Goal: Navigation & Orientation: Find specific page/section

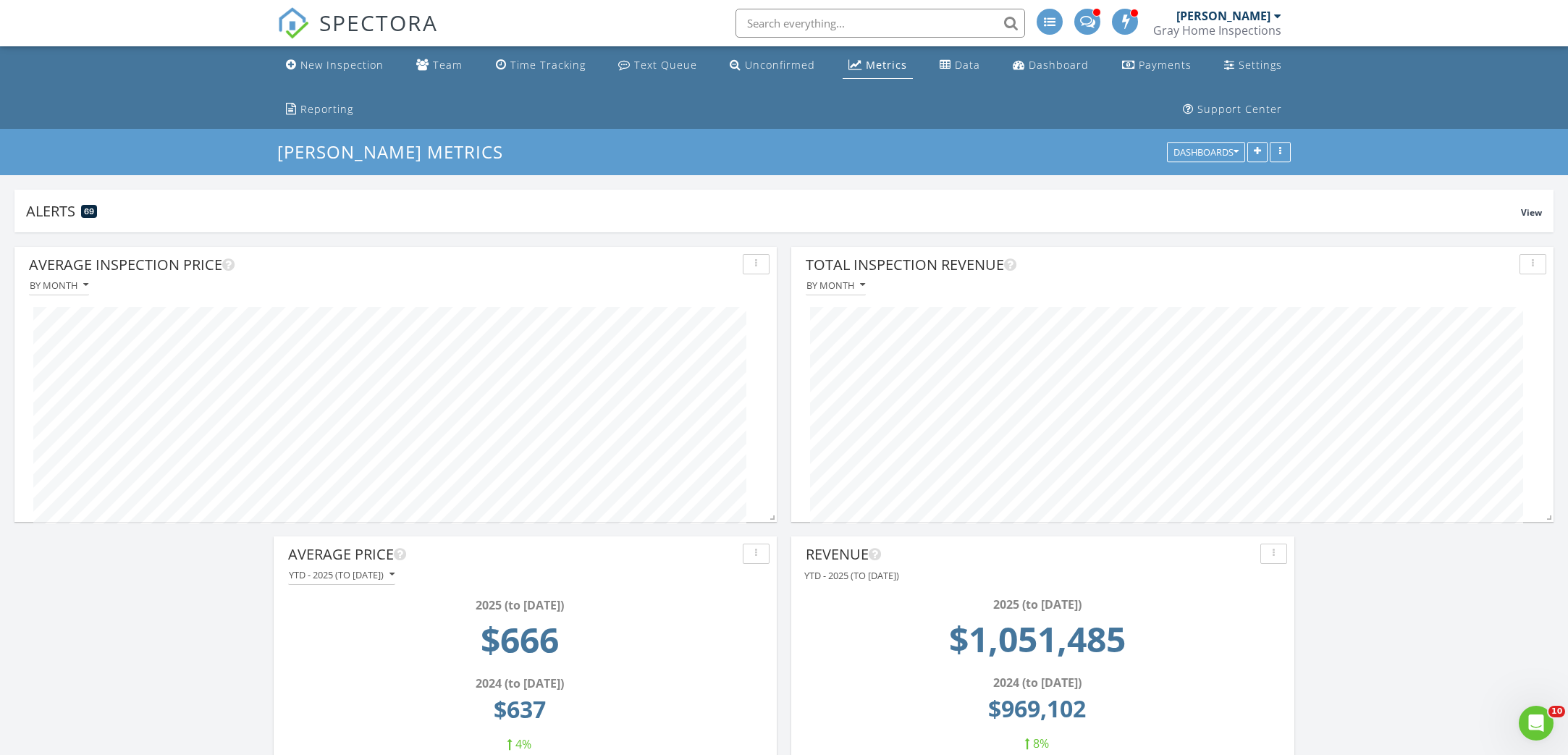
click at [374, 25] on span "SPECTORA" at bounding box center [379, 22] width 119 height 31
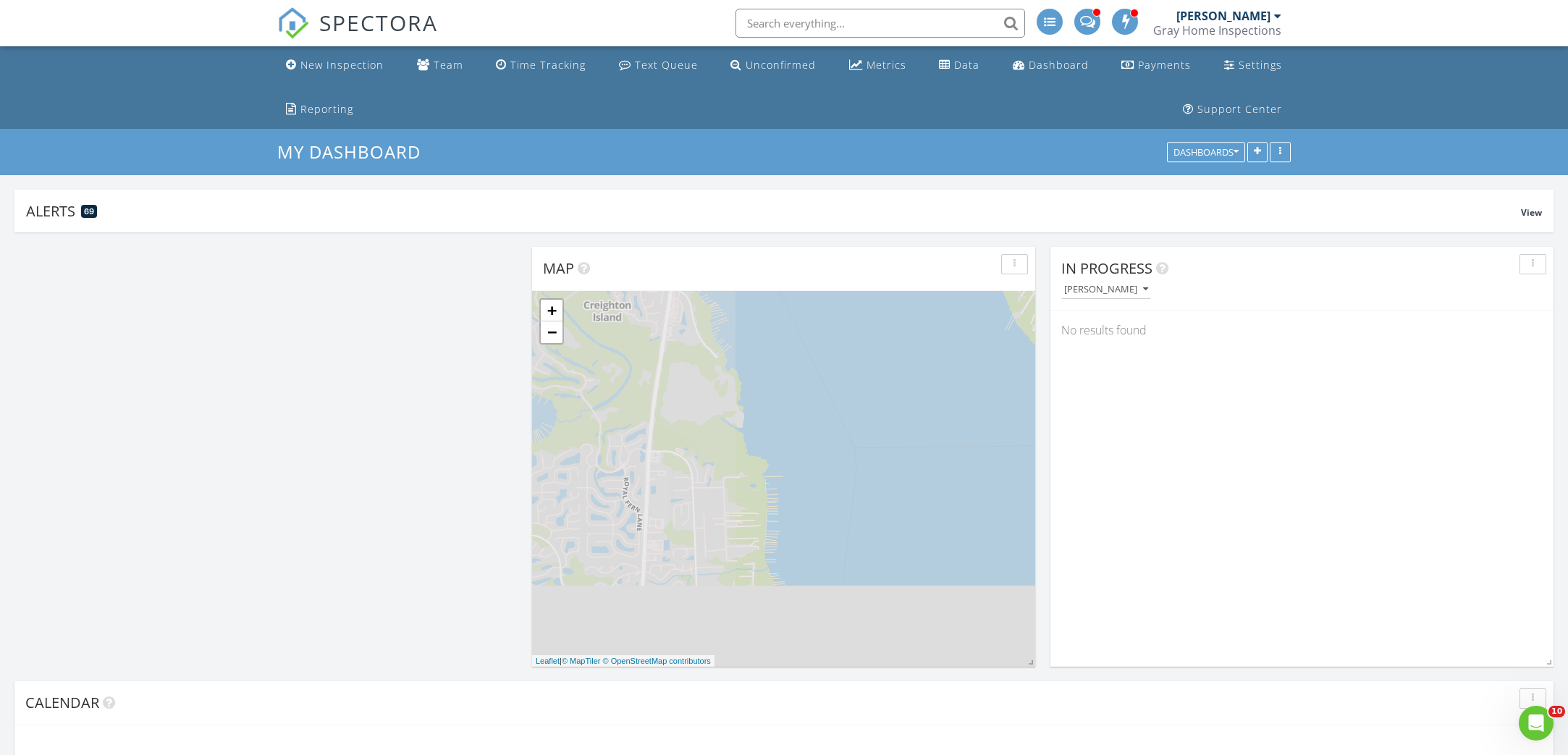
scroll to position [347, 633]
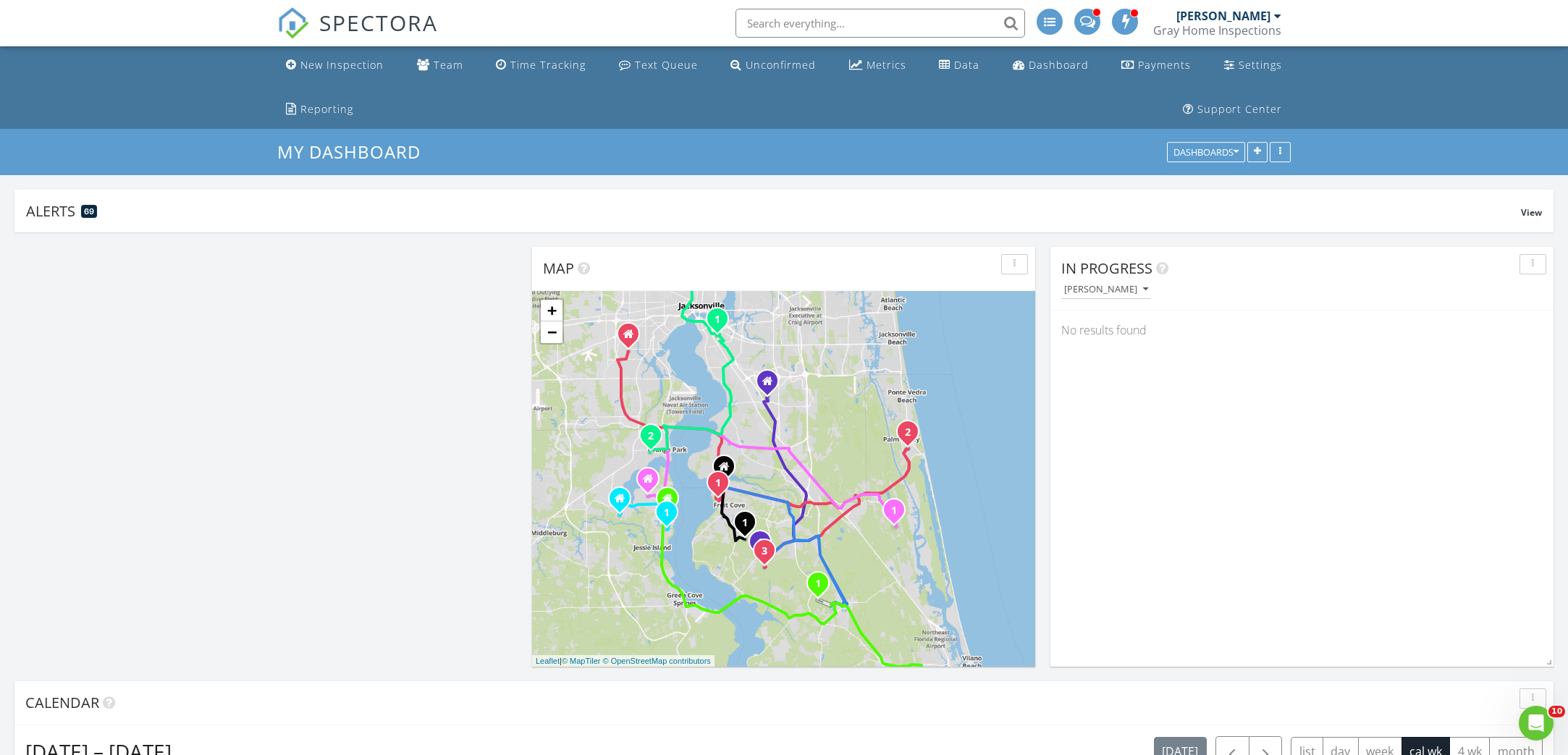
click at [761, 16] on input "text" at bounding box center [880, 23] width 290 height 29
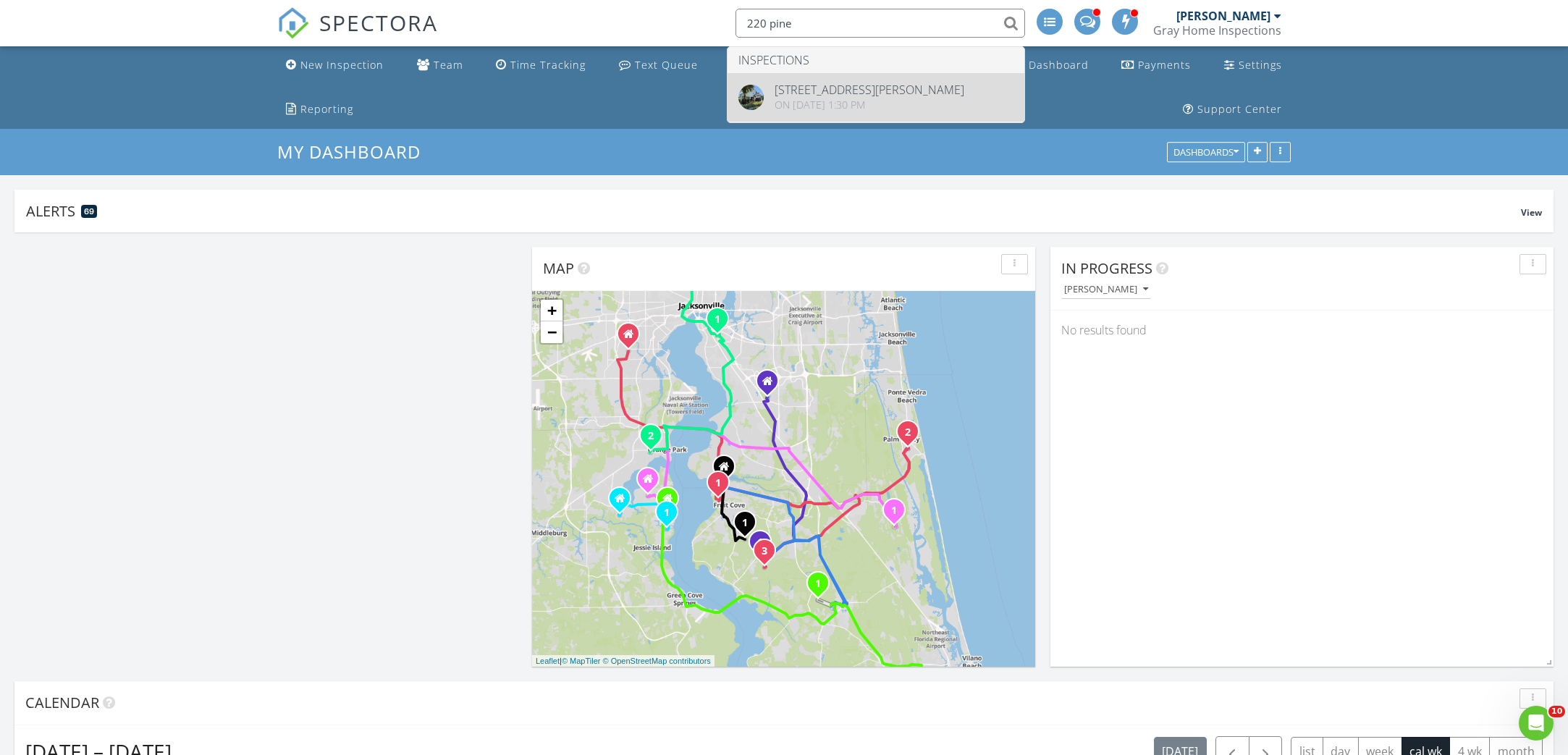
type input "220 pine"
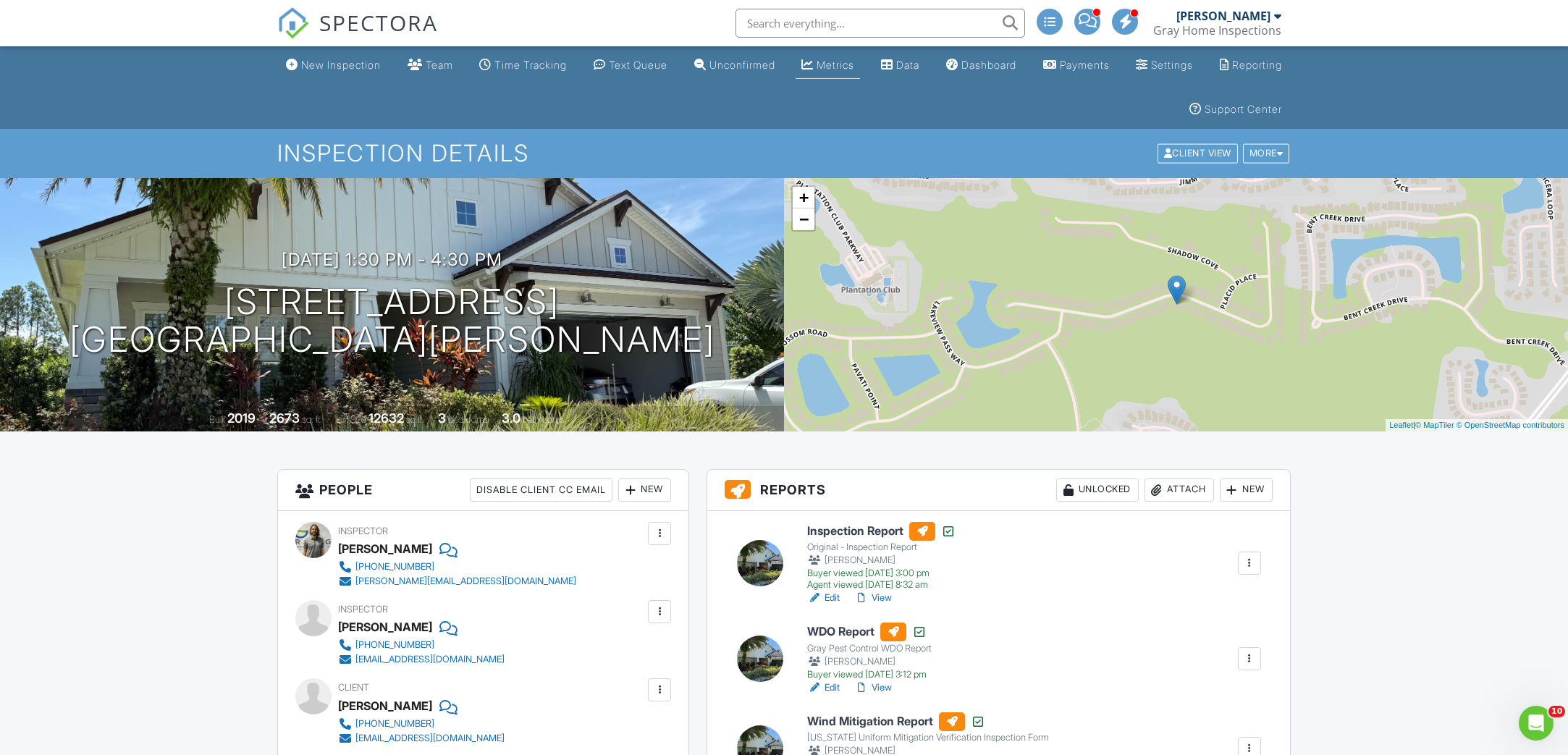
click at [814, 63] on div "Metrics" at bounding box center [807, 64] width 12 height 12
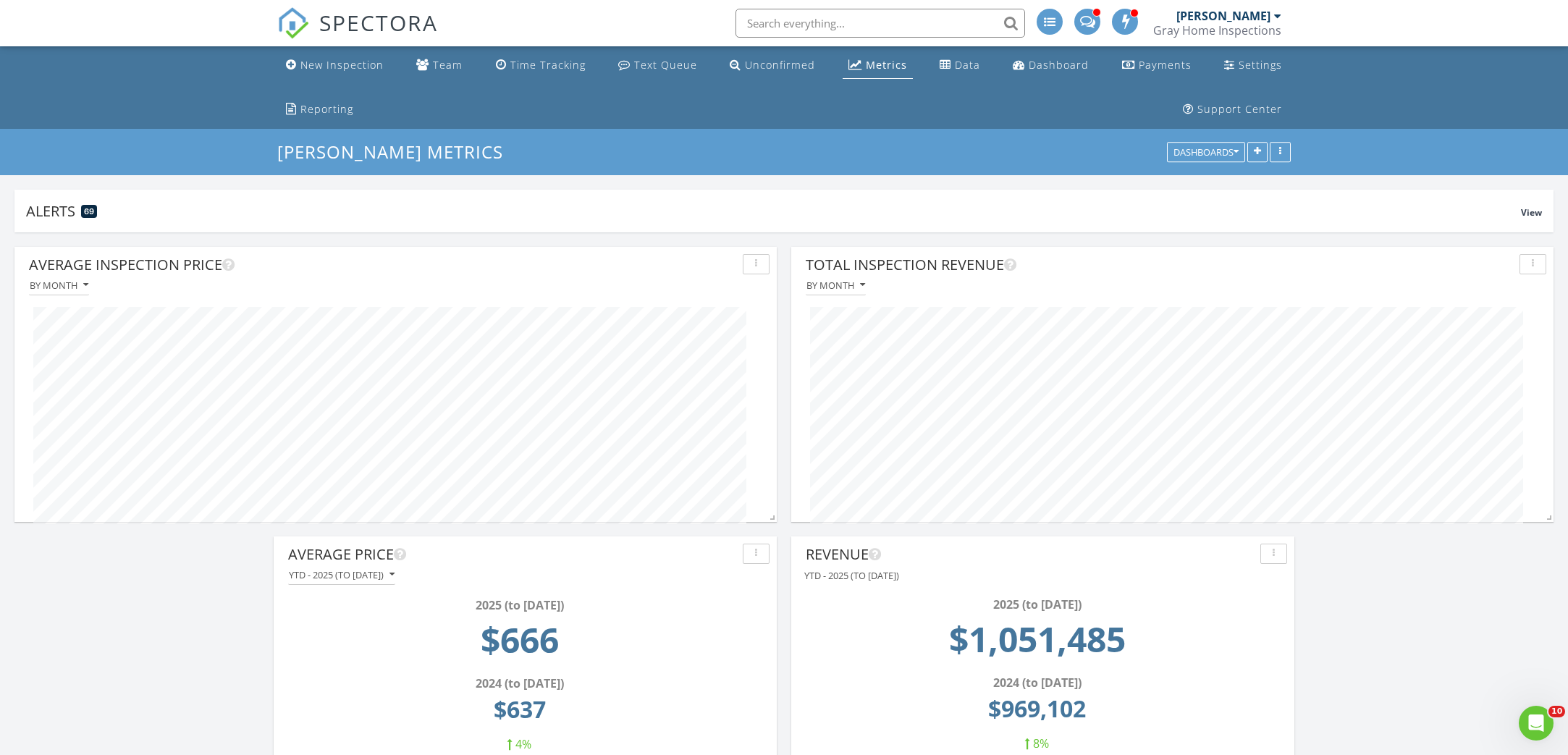
click at [866, 68] on div "Metrics" at bounding box center [887, 65] width 41 height 14
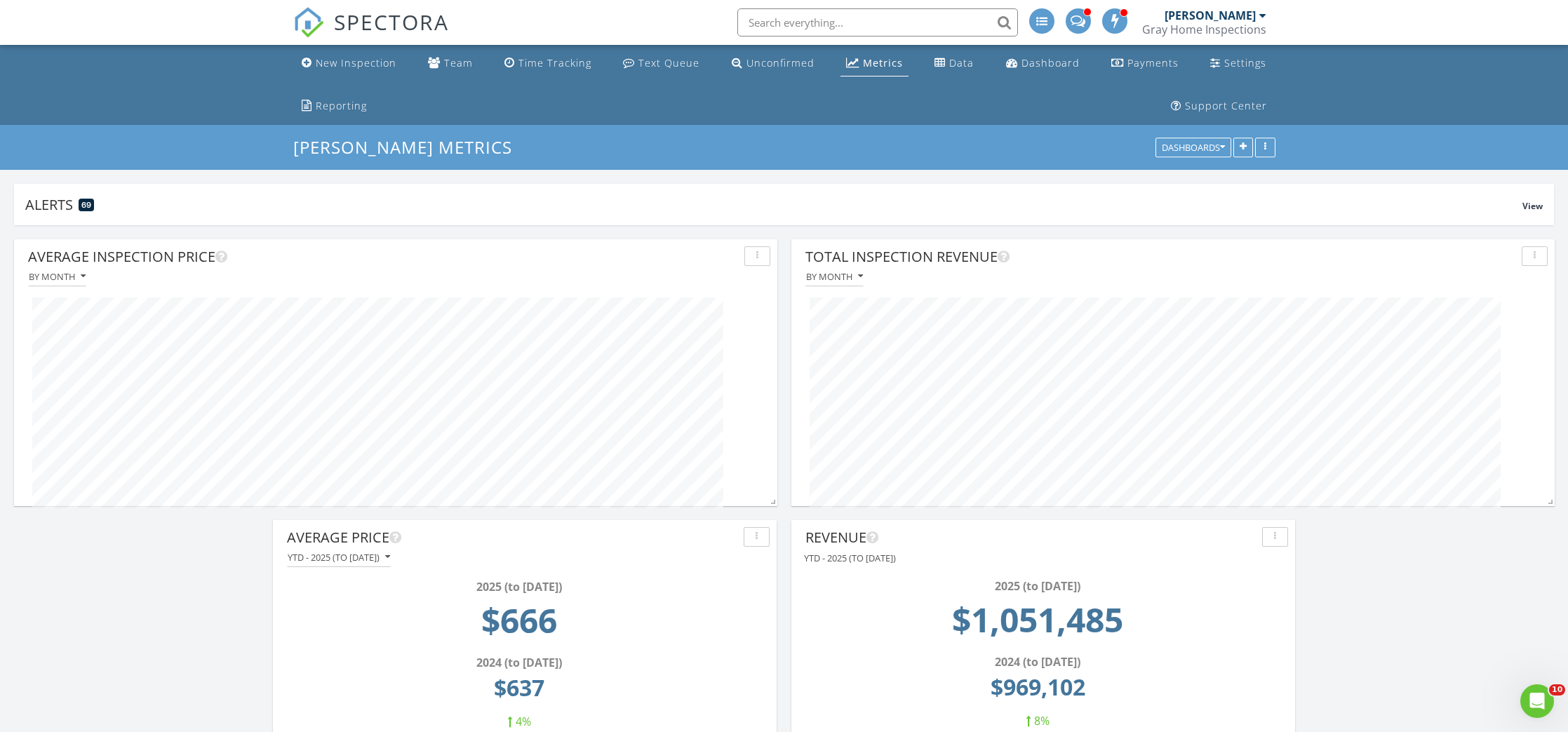
scroll to position [701472, 701157]
click at [863, 60] on div "Metrics" at bounding box center [883, 63] width 40 height 13
click at [863, 62] on div "Metrics" at bounding box center [883, 63] width 40 height 13
click at [863, 64] on div "Metrics" at bounding box center [883, 63] width 40 height 13
click at [383, 19] on span "SPECTORA" at bounding box center [392, 22] width 115 height 30
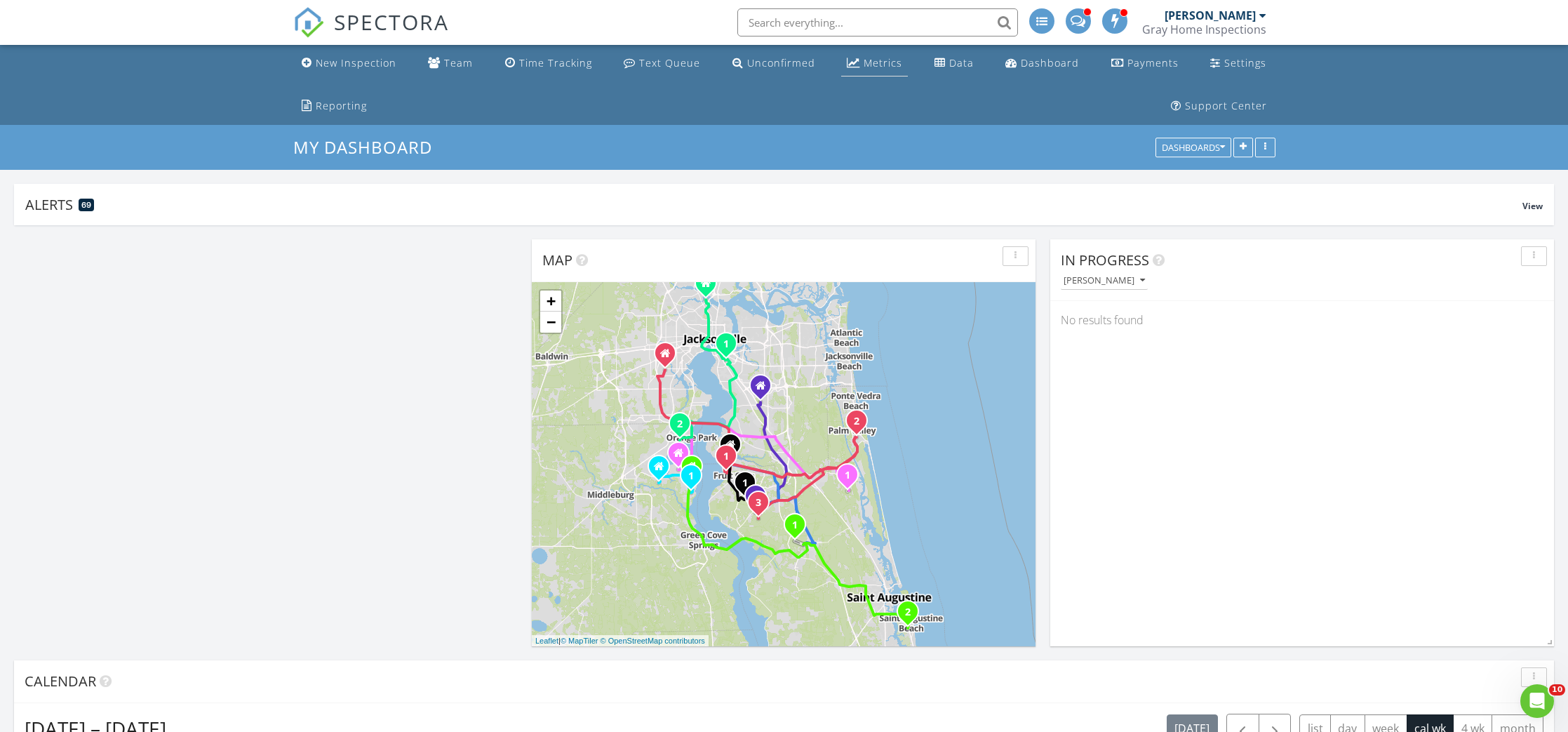
click at [864, 63] on div "Metrics" at bounding box center [883, 63] width 39 height 13
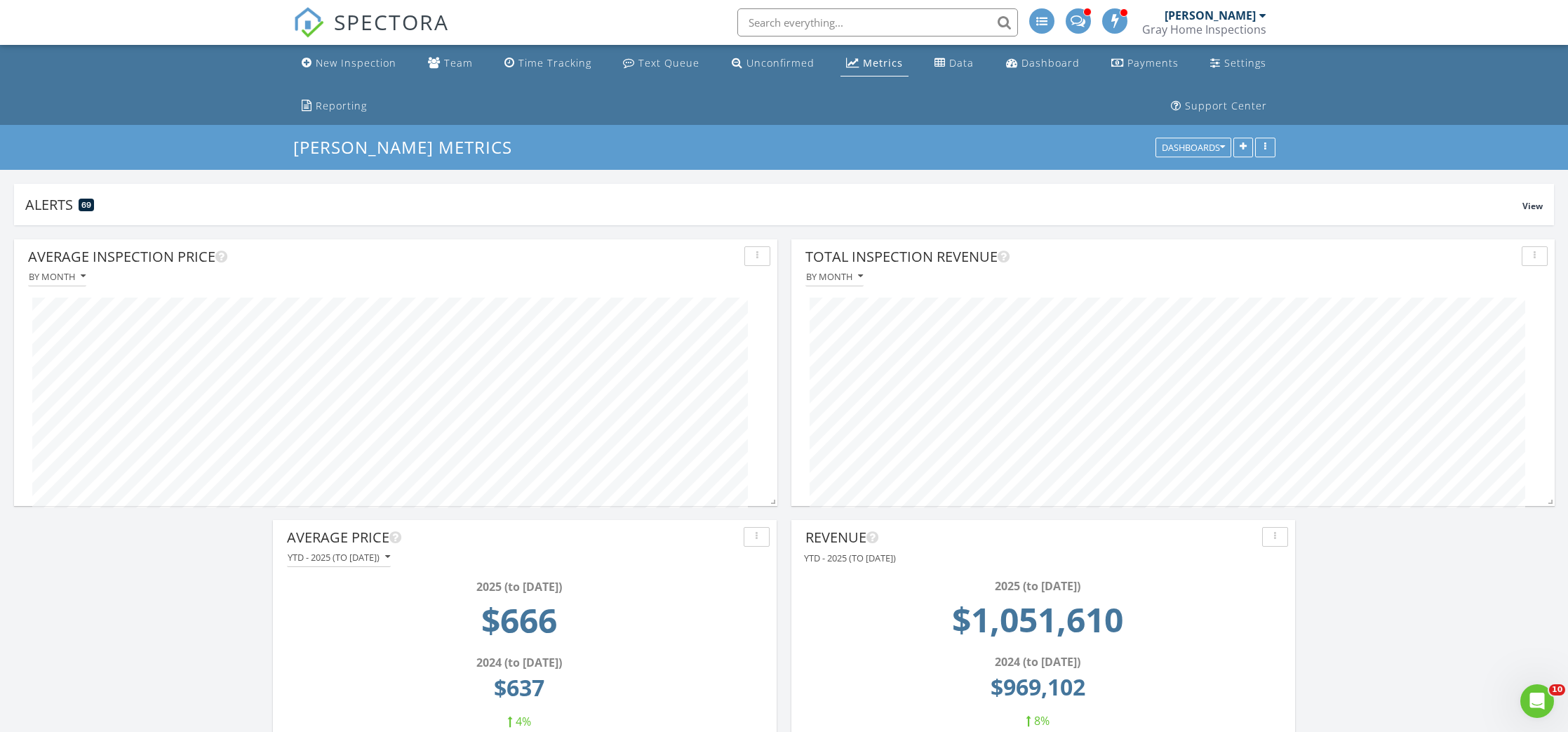
click at [389, 19] on span "SPECTORA" at bounding box center [392, 22] width 115 height 30
